Goal: Find specific page/section: Find specific page/section

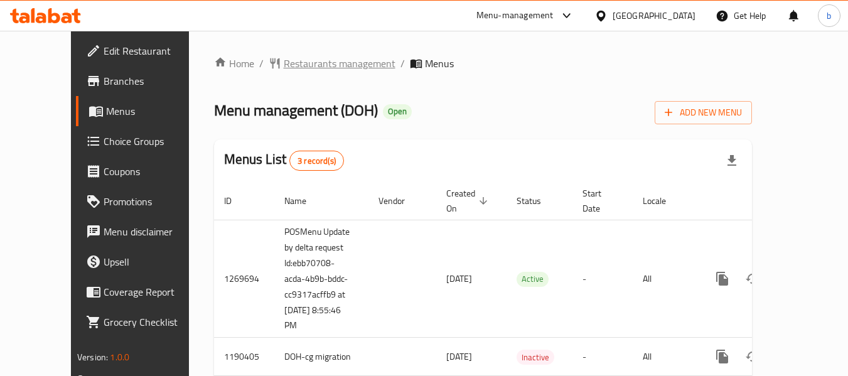
click at [306, 61] on span "Restaurants management" at bounding box center [340, 63] width 112 height 15
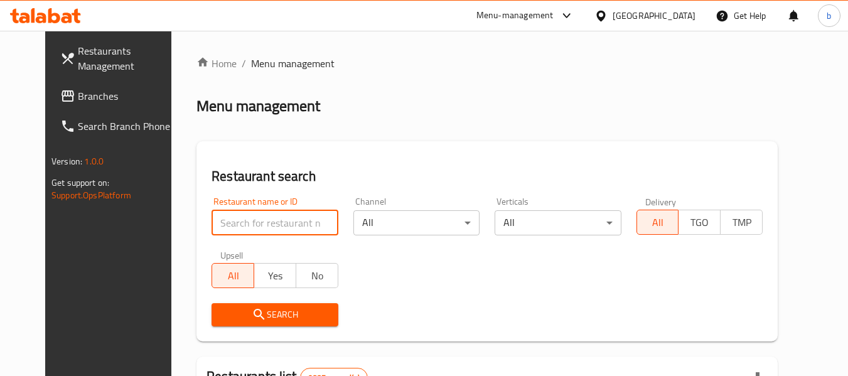
click at [285, 231] on input "search" at bounding box center [275, 222] width 126 height 25
paste input "26640"
type input "26640"
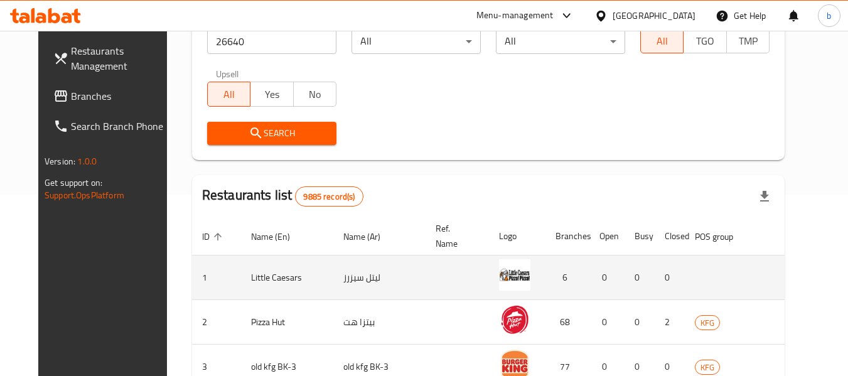
scroll to position [188, 0]
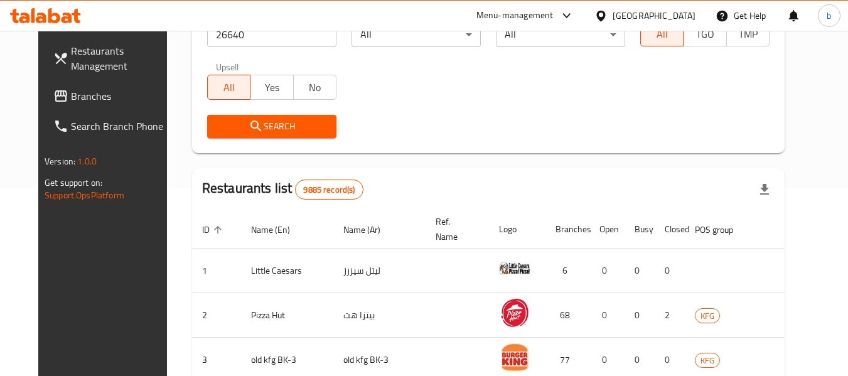
click at [296, 133] on span "Search" at bounding box center [271, 127] width 109 height 16
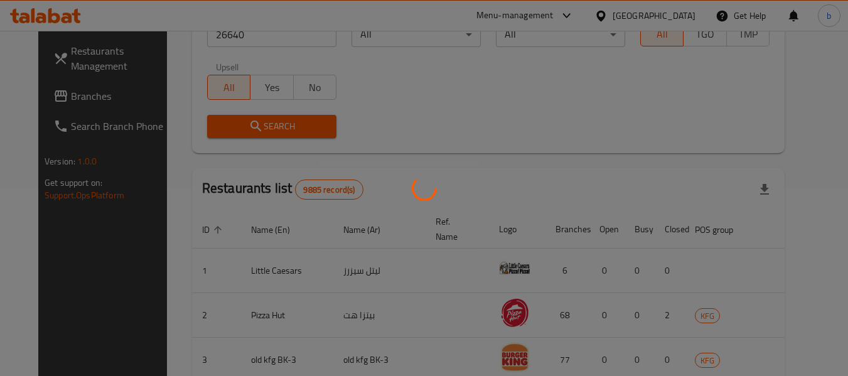
scroll to position [173, 0]
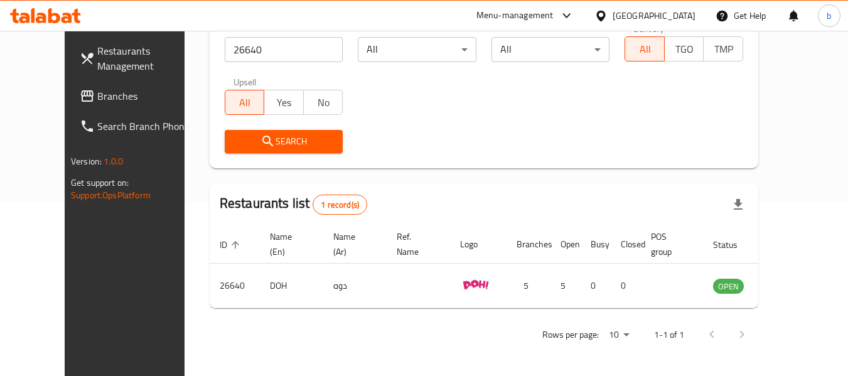
click at [296, 133] on button "Search" at bounding box center [284, 141] width 119 height 23
